Goal: Task Accomplishment & Management: Manage account settings

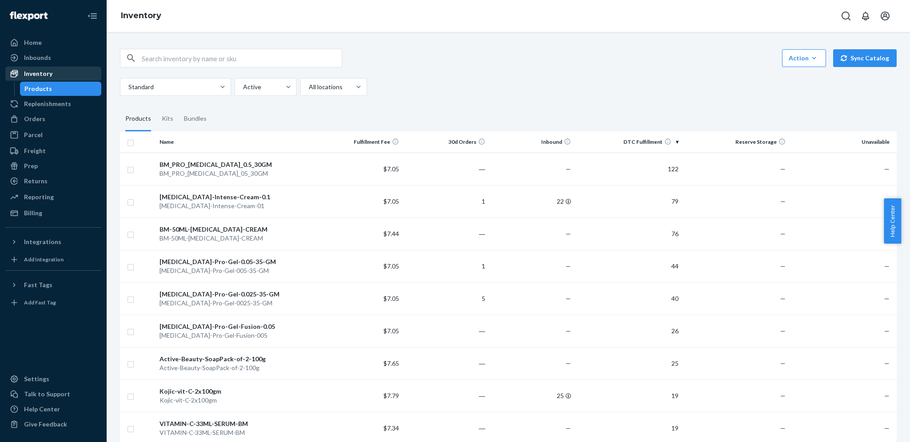
click at [40, 73] on div "Inventory" at bounding box center [38, 73] width 28 height 9
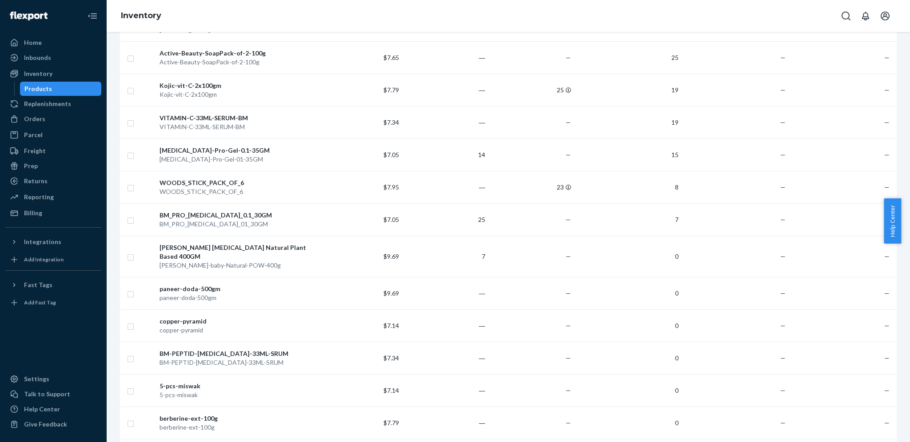
scroll to position [308, 0]
click at [510, 320] on td "—" at bounding box center [532, 324] width 86 height 32
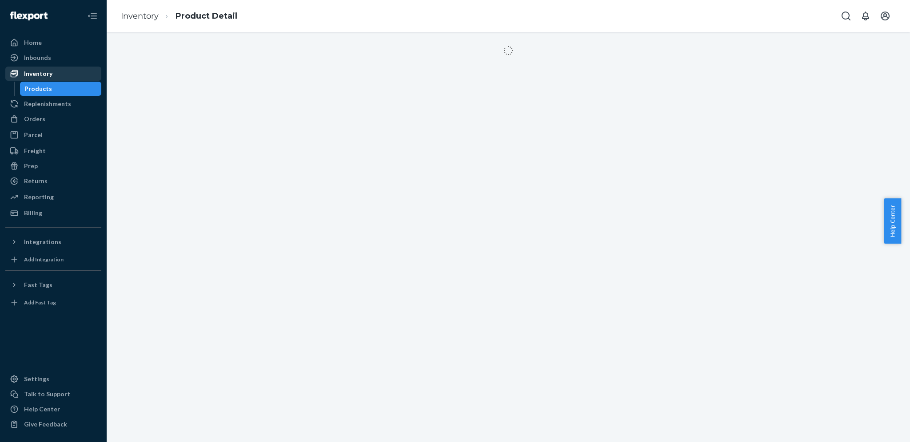
click at [52, 72] on div "Inventory" at bounding box center [53, 74] width 94 height 12
